Goal: Transaction & Acquisition: Purchase product/service

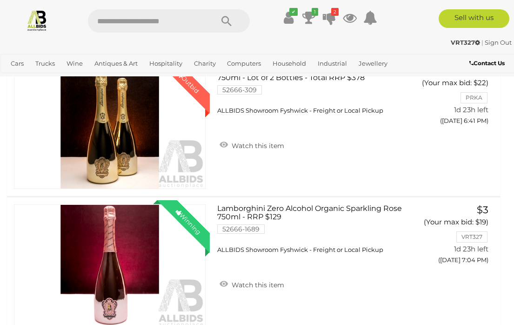
scroll to position [281, 0]
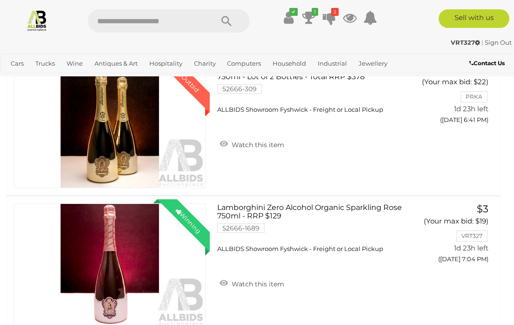
click at [0, 0] on link "Wine Auctions" at bounding box center [0, 0] width 0 height 0
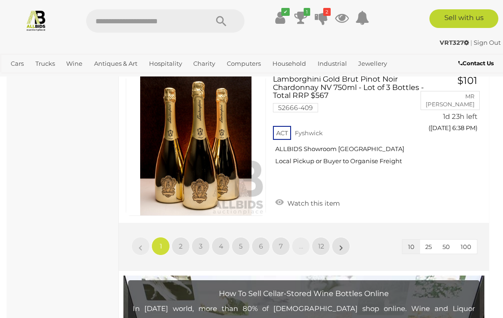
click at [468, 243] on span "100" at bounding box center [465, 246] width 11 height 7
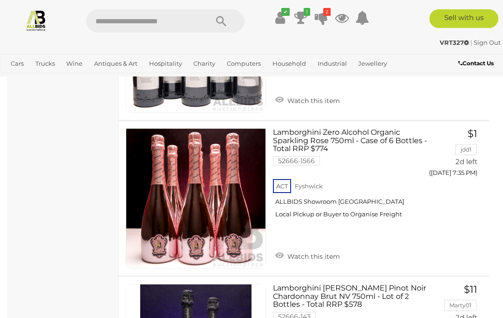
scroll to position [10489, 0]
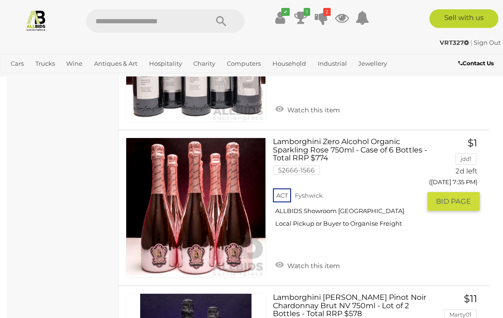
click at [453, 196] on span "BID PAGE" at bounding box center [453, 200] width 35 height 9
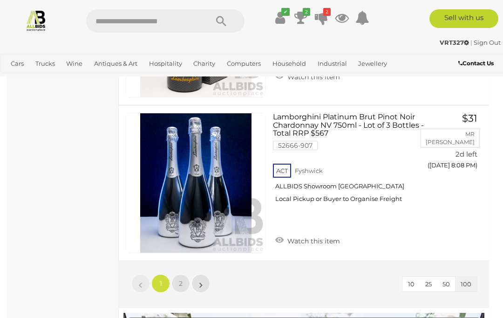
scroll to position [15670, 0]
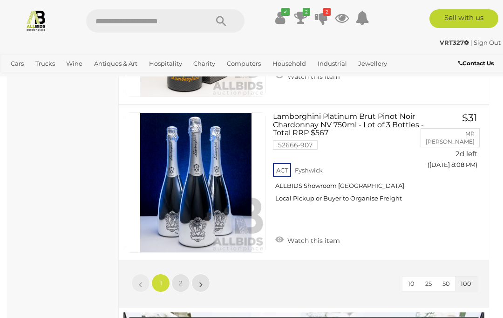
click at [180, 278] on span "2" at bounding box center [181, 282] width 4 height 8
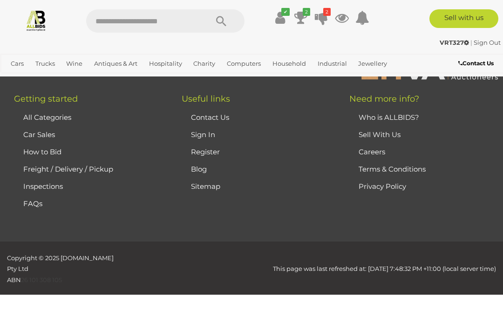
scroll to position [177, 0]
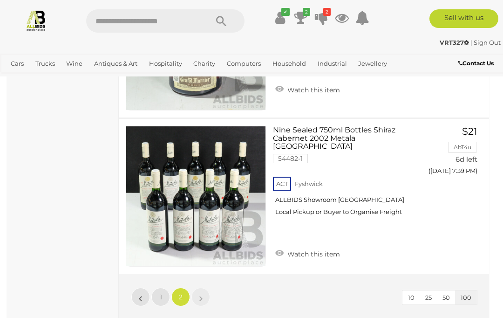
scroll to position [2655, 0]
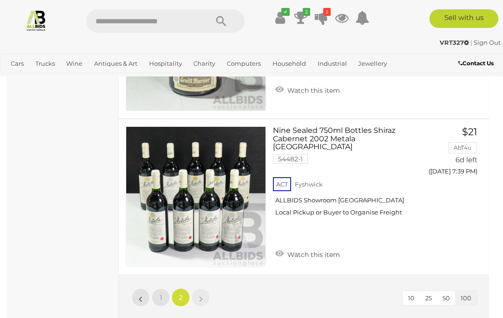
click at [296, 20] on icon at bounding box center [300, 17] width 13 height 17
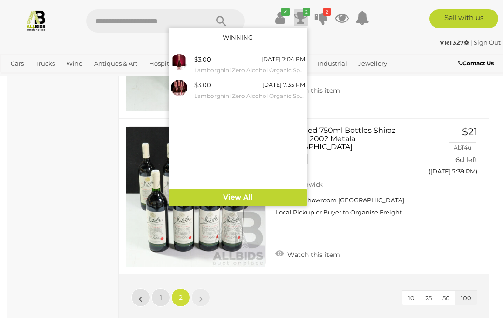
click at [253, 190] on link "View All" at bounding box center [238, 197] width 139 height 16
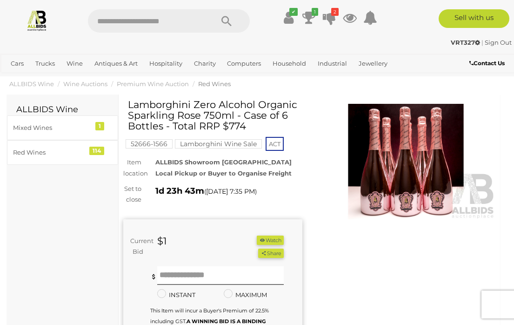
scroll to position [24, 0]
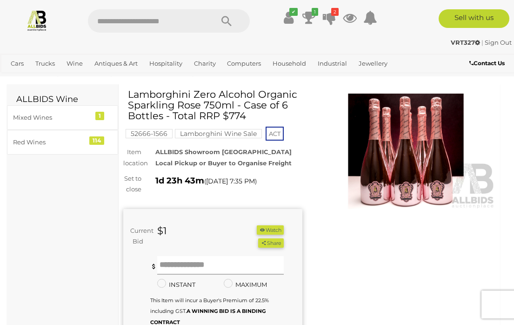
click at [198, 264] on input "text" at bounding box center [220, 265] width 127 height 19
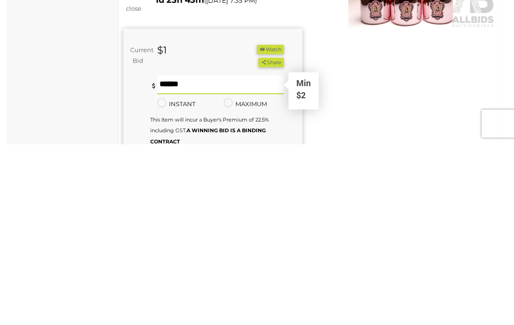
type input "**"
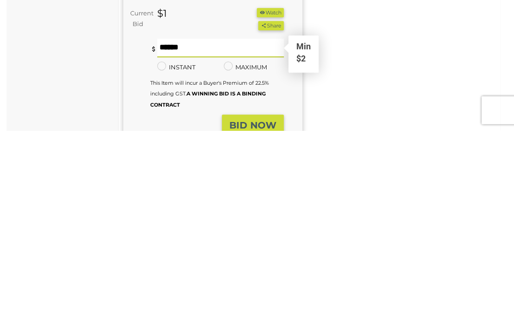
click at [265, 314] on strong "BID NOW" at bounding box center [253, 319] width 47 height 11
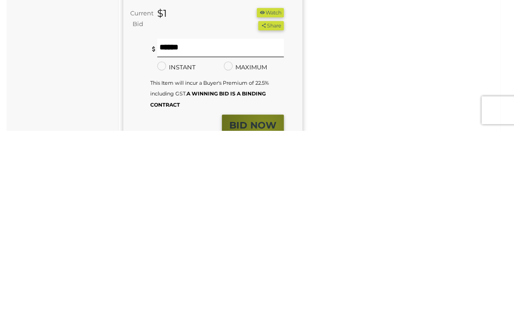
scroll to position [242, 0]
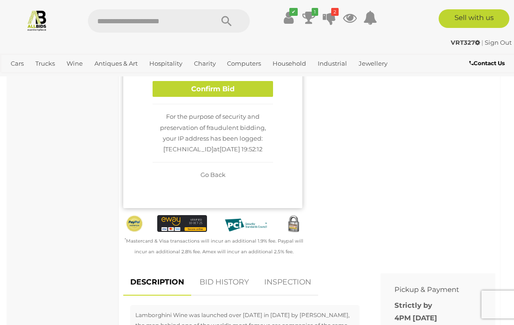
click at [224, 88] on button "Confirm Bid" at bounding box center [213, 89] width 121 height 16
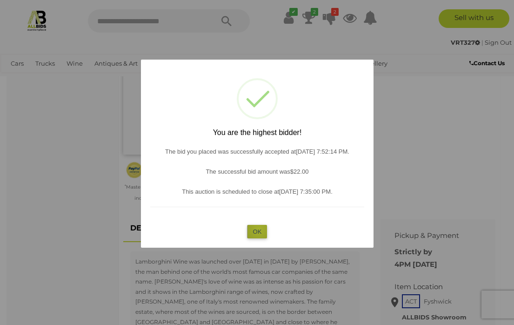
click at [259, 238] on button "OK" at bounding box center [257, 232] width 20 height 14
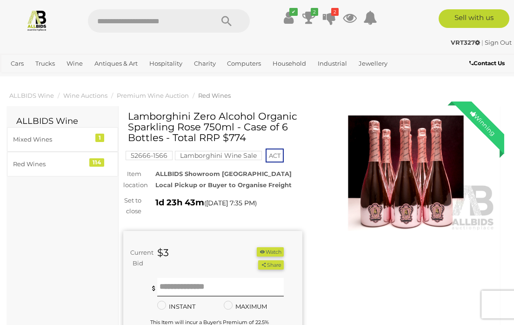
scroll to position [0, 0]
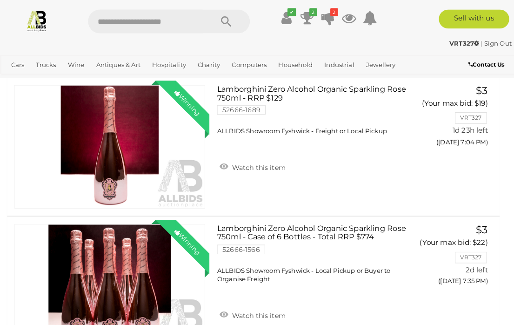
scroll to position [395, 0]
